Goal: Task Accomplishment & Management: Use online tool/utility

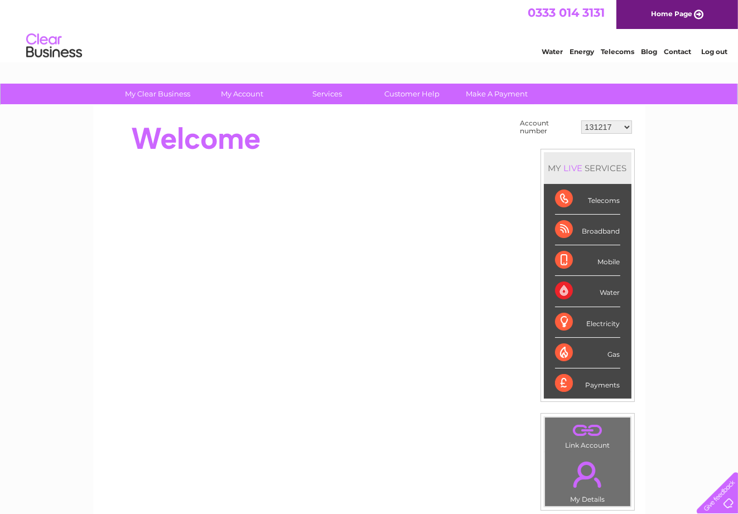
click at [626, 127] on select "131217 930880 30272865" at bounding box center [606, 126] width 51 height 13
select select "930880"
click at [581, 120] on select "131217 930880 30272865" at bounding box center [606, 126] width 51 height 13
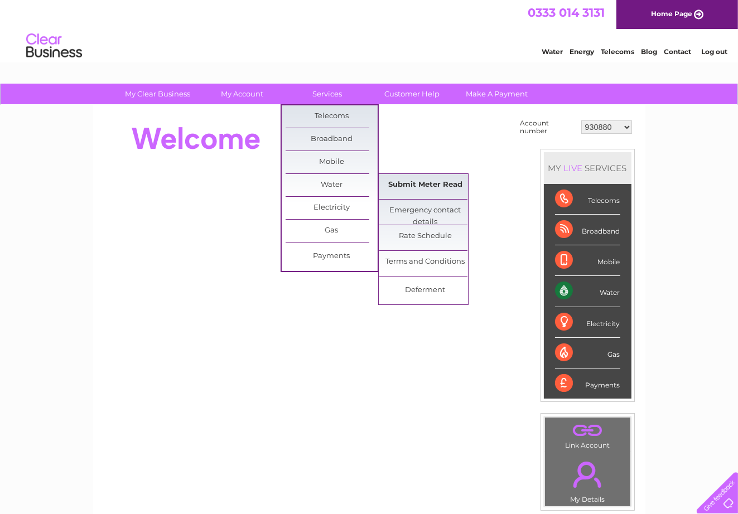
click at [404, 181] on link "Submit Meter Read" at bounding box center [425, 185] width 92 height 22
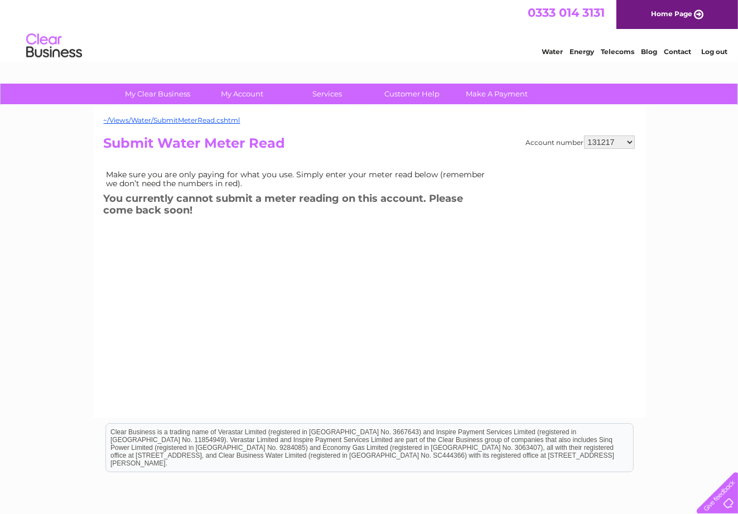
click at [630, 139] on select "131217 930880 30272865" at bounding box center [609, 141] width 51 height 13
select select "930880"
click at [584, 135] on select "131217 930880 30272865" at bounding box center [609, 141] width 51 height 13
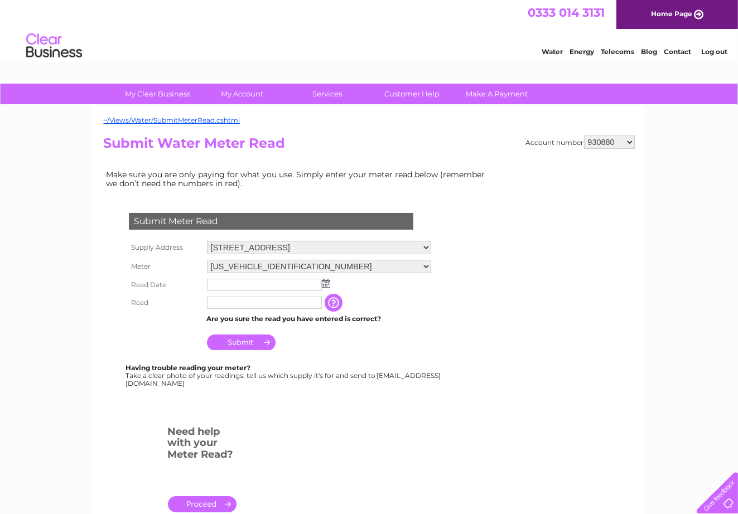
click at [325, 282] on img at bounding box center [326, 283] width 8 height 9
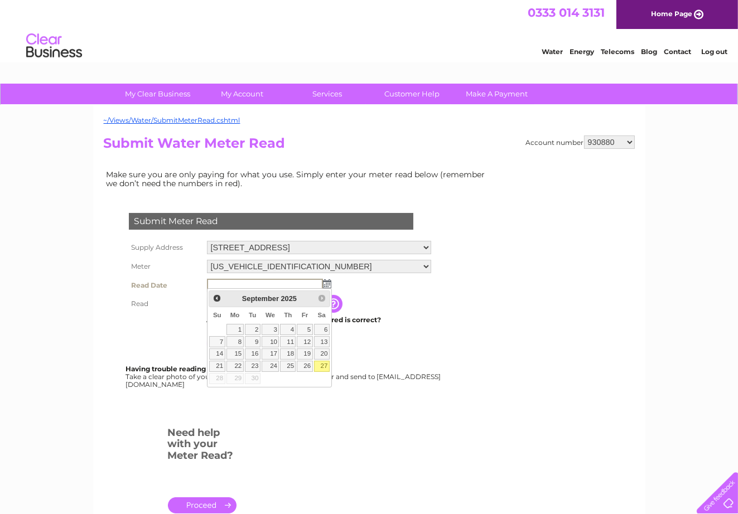
click at [320, 365] on link "27" at bounding box center [322, 366] width 16 height 11
type input "2025/09/27"
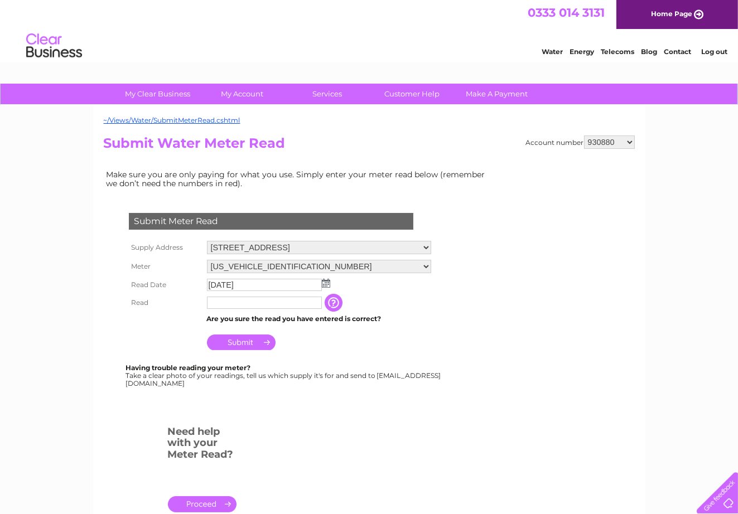
click at [212, 299] on input "text" at bounding box center [264, 303] width 115 height 12
type input "00004"
click at [332, 298] on input "button" at bounding box center [336, 303] width 20 height 18
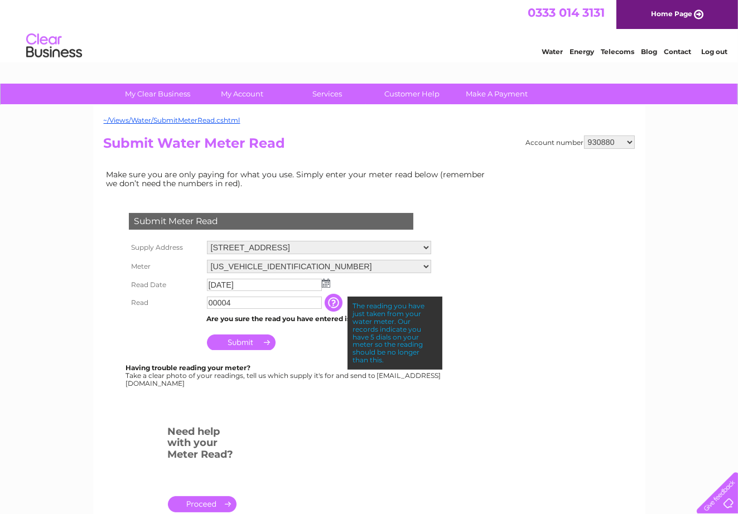
click at [235, 338] on input "Submit" at bounding box center [241, 343] width 69 height 16
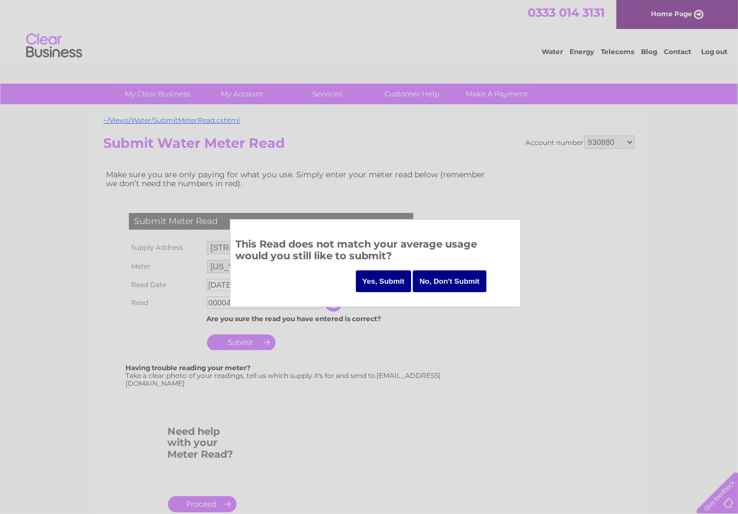
click at [372, 279] on input "Yes, Submit" at bounding box center [384, 281] width 56 height 22
